Goal: Information Seeking & Learning: Learn about a topic

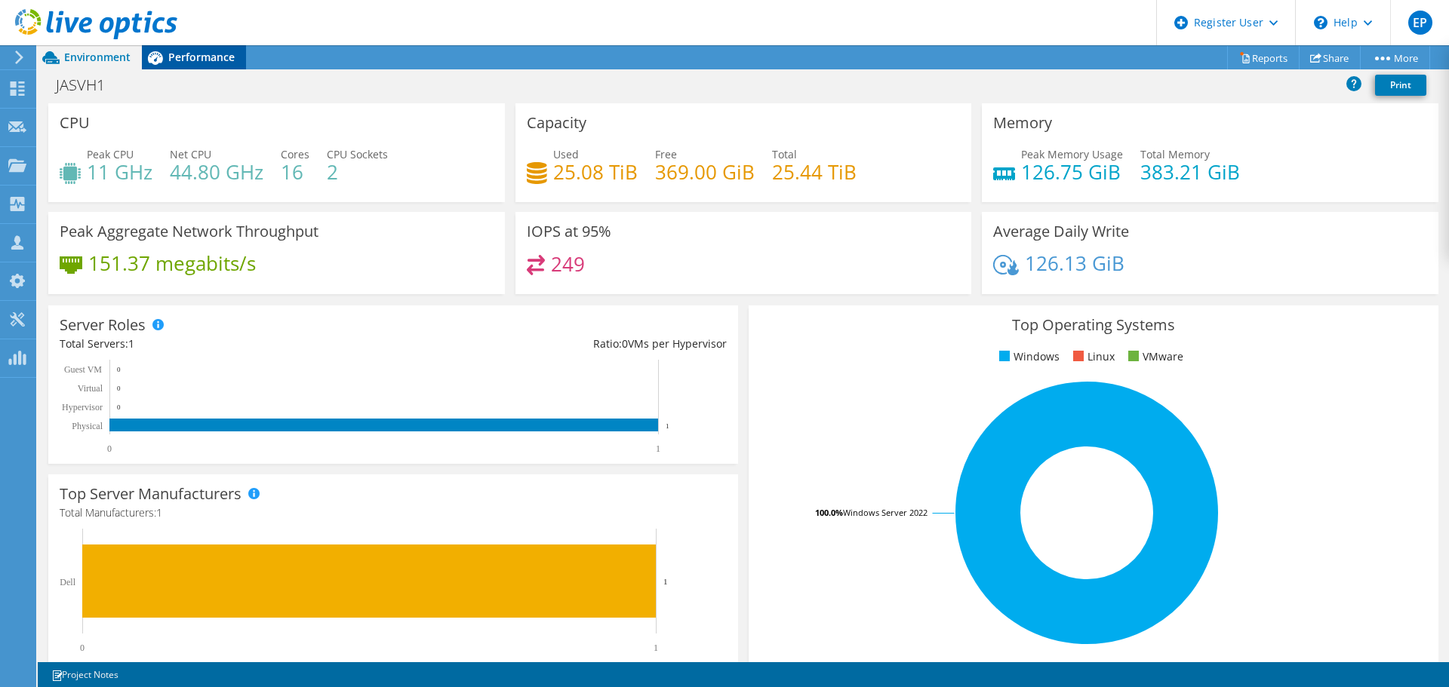
click at [201, 68] on div "Performance" at bounding box center [194, 57] width 104 height 24
click at [556, 346] on div "Ratio: 0 VMs per Hypervisor" at bounding box center [560, 344] width 334 height 17
click at [855, 339] on div "Top Operating Systems Windows Linux VMware 100.0% Windows Server 2022" at bounding box center [1094, 486] width 690 height 361
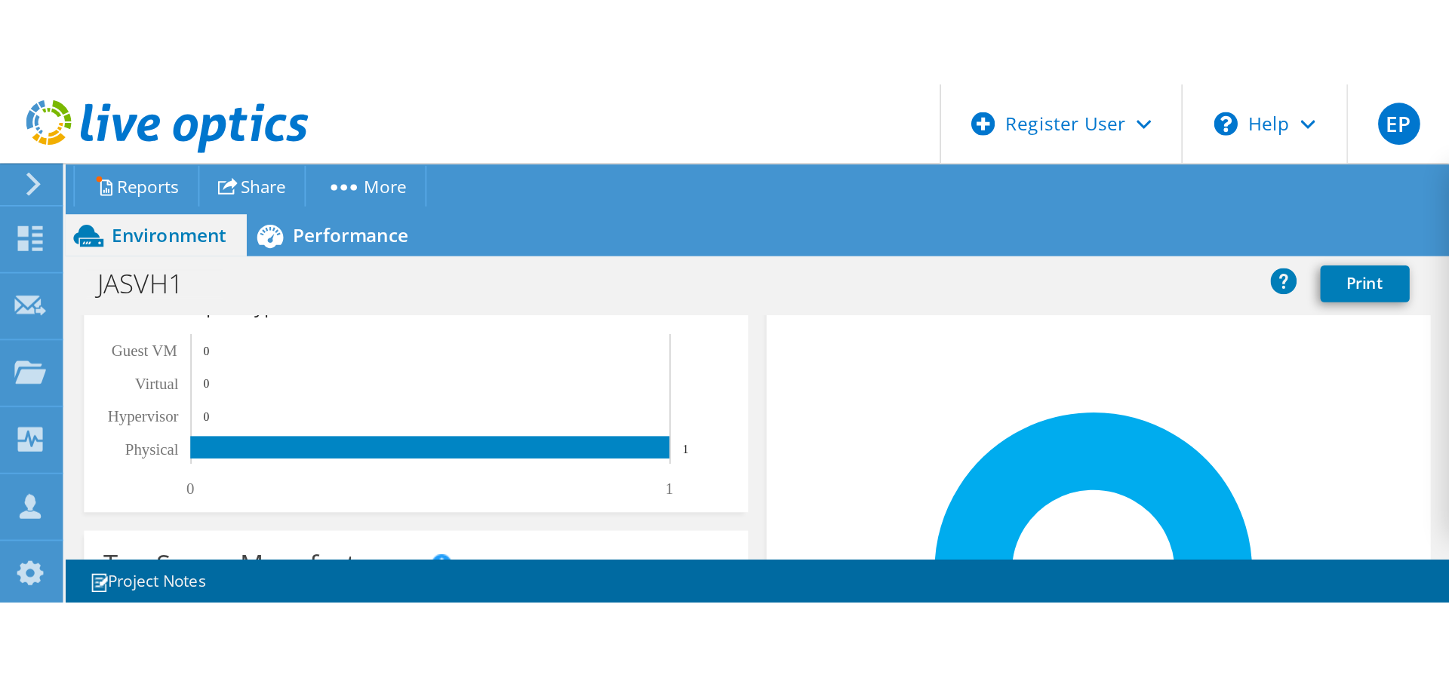
scroll to position [371, 0]
